Goal: Answer question/provide support

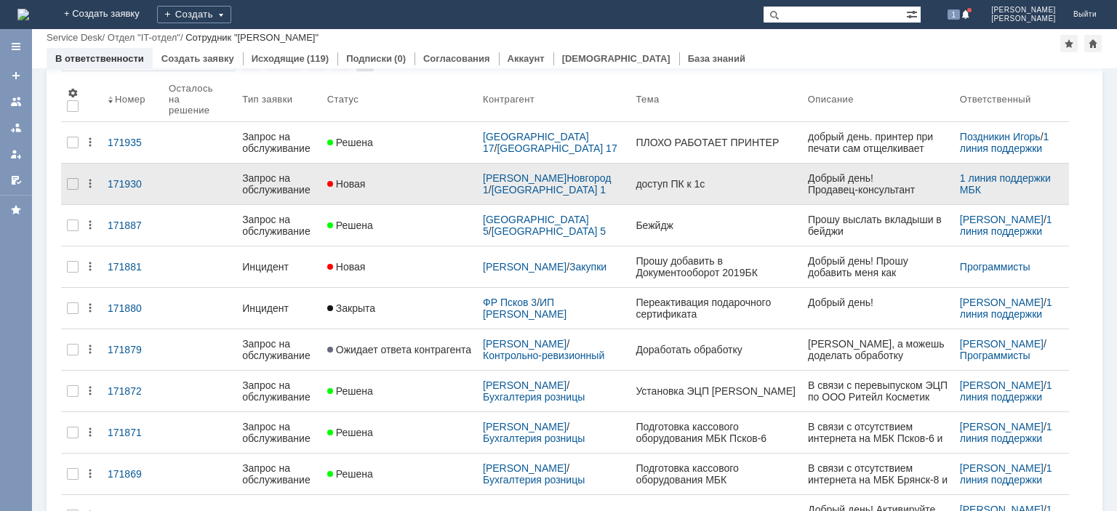
click at [263, 172] on div "Запрос на обслуживание" at bounding box center [278, 183] width 73 height 23
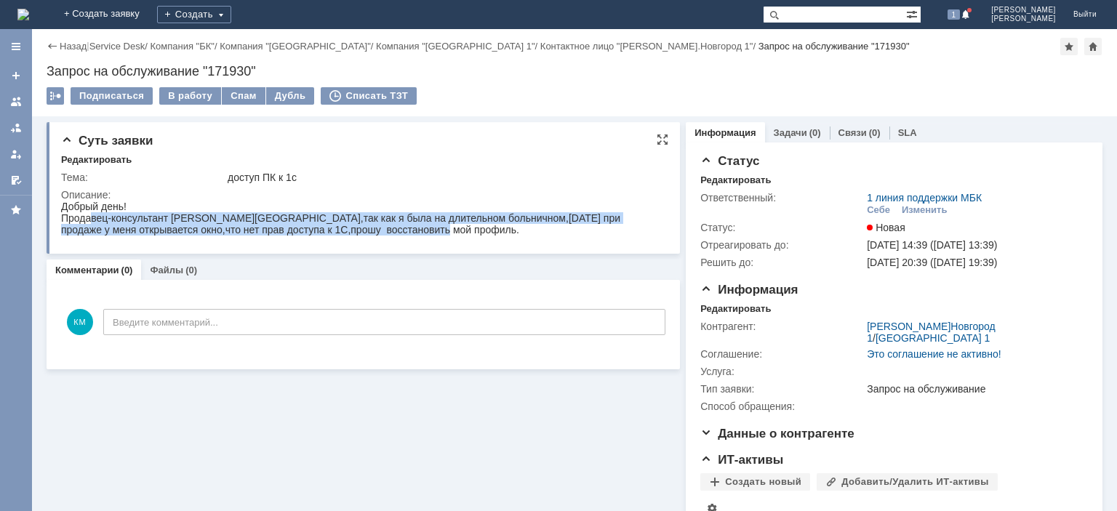
drag, startPoint x: 94, startPoint y: 214, endPoint x: 480, endPoint y: 234, distance: 386.7
click at [480, 235] on div "Продавец-консультант Виноградова Наталья Николаевна Нижний Новгород,так как я б…" at bounding box center [361, 223] width 601 height 23
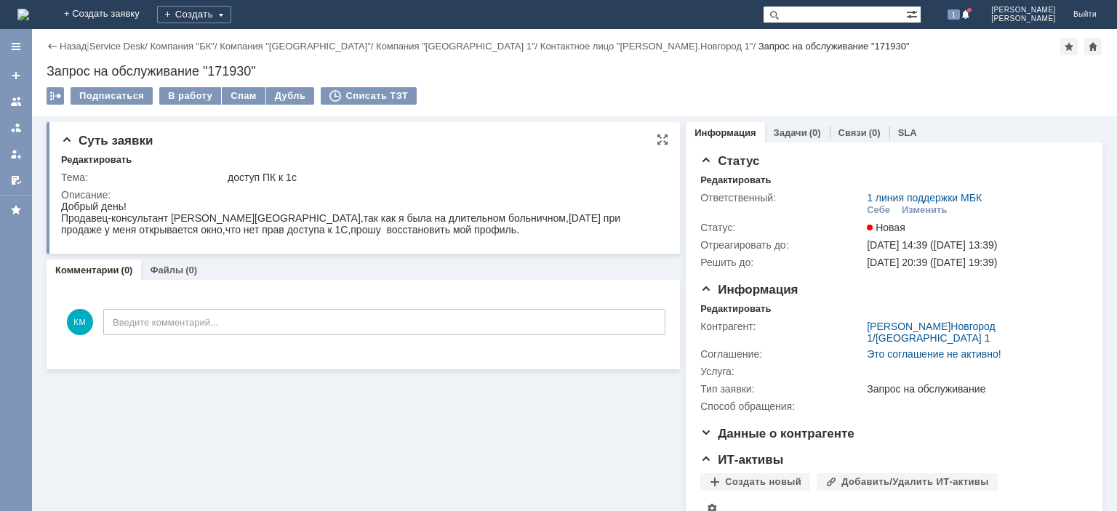
click at [371, 211] on div "Добрый день!" at bounding box center [361, 207] width 601 height 12
click at [209, 220] on div "Продавец-консультант Виноградова Наталья Николаевна Нижний Новгород,так как я б…" at bounding box center [361, 223] width 601 height 23
copy div "Виноградова"
click at [569, 420] on div "Суть заявки Редактировать Тема: доступ ПК к 1с Описание: Комментарии (0) Файлы …" at bounding box center [363, 355] width 633 height 479
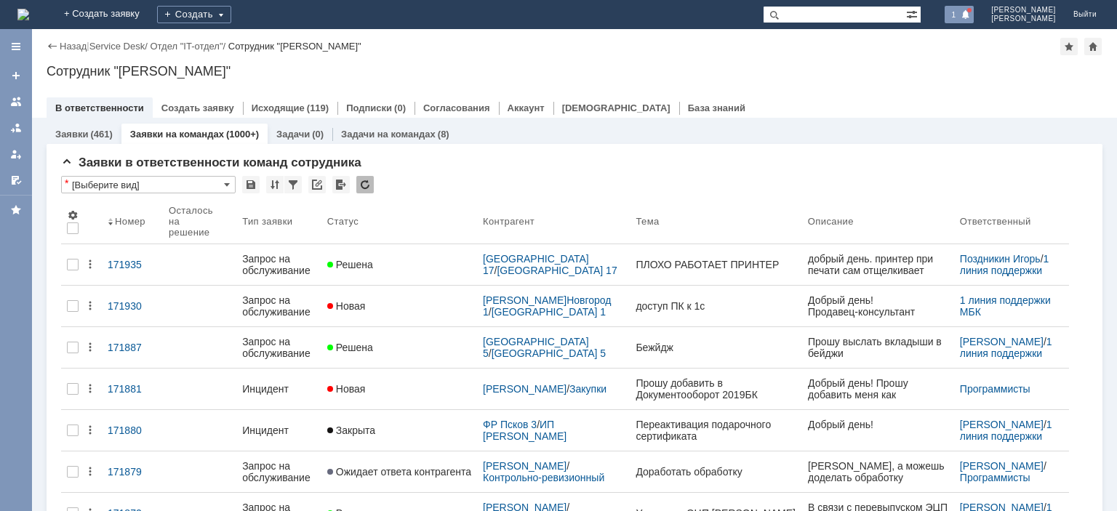
click at [961, 11] on span "1" at bounding box center [954, 14] width 13 height 10
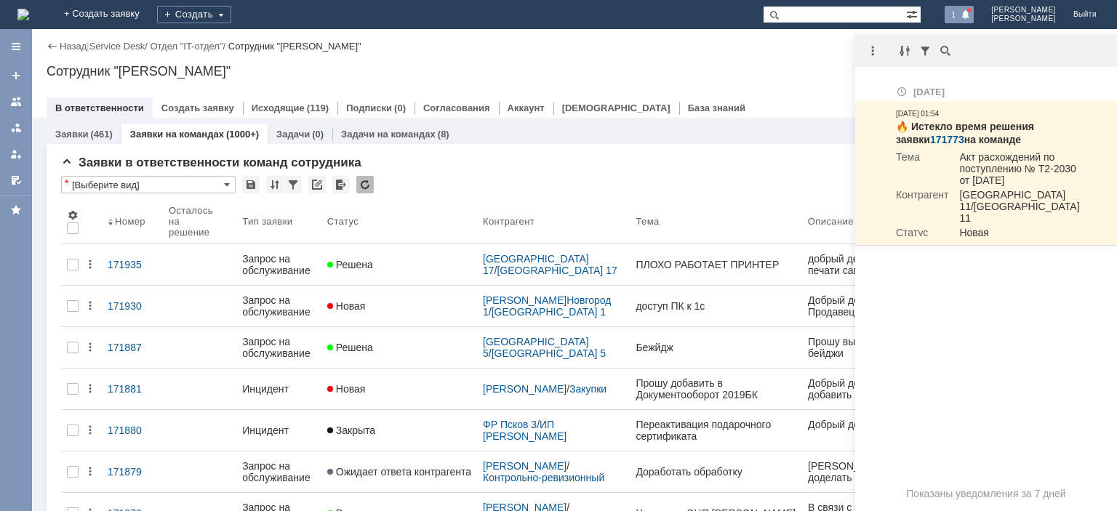
click at [961, 12] on span "1" at bounding box center [954, 14] width 13 height 10
